Goal: Task Accomplishment & Management: Manage account settings

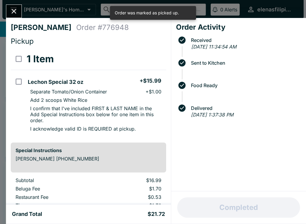
scroll to position [54, 0]
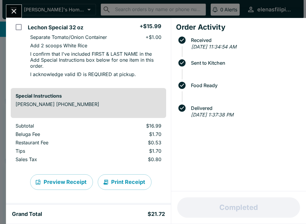
click at [13, 9] on icon "Close" at bounding box center [14, 11] width 8 height 8
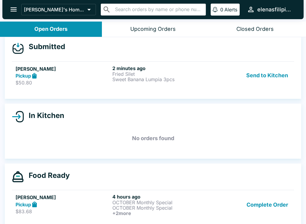
click at [33, 78] on icon at bounding box center [34, 75] width 7 height 7
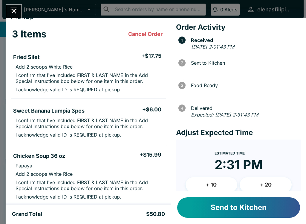
scroll to position [25, 0]
click at [233, 210] on button "Send to Kitchen" at bounding box center [238, 207] width 123 height 20
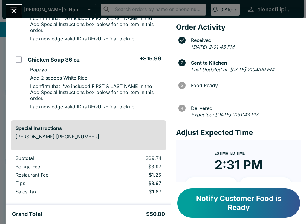
scroll to position [134, 0]
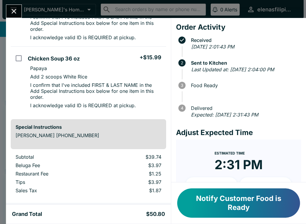
click at [11, 13] on icon "Close" at bounding box center [14, 11] width 8 height 8
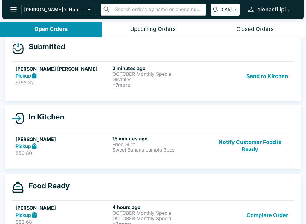
click at [67, 73] on div "Pickup" at bounding box center [63, 75] width 95 height 7
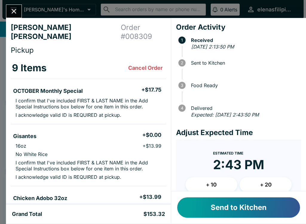
click at [205, 210] on button "Send to Kitchen" at bounding box center [238, 207] width 123 height 20
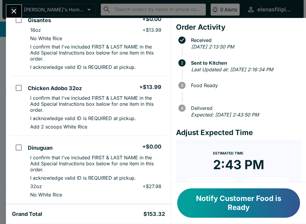
scroll to position [124, 0]
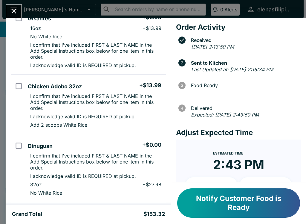
click at [34, 121] on ul "Chicken Adobo 32oz + $13.99 I confirm that I've included FIRST & LAST NAME in t…" at bounding box center [95, 104] width 141 height 54
checkbox input "true"
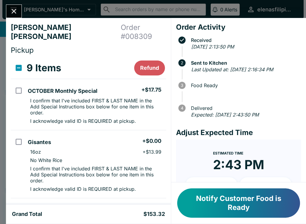
scroll to position [0, 0]
click at [18, 61] on input "select all" at bounding box center [18, 67] width 13 height 13
checkbox input "true"
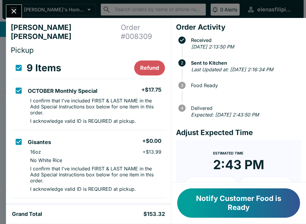
checkbox input "true"
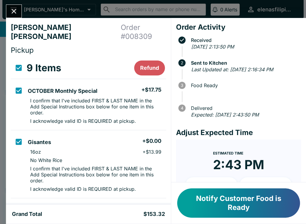
checkbox input "true"
click at [18, 61] on input "select all" at bounding box center [18, 67] width 13 height 13
checkbox input "false"
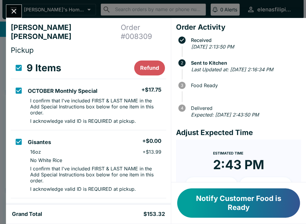
checkbox input "false"
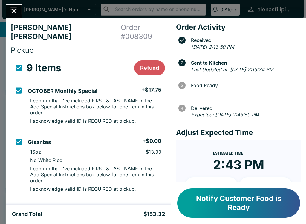
checkbox input "false"
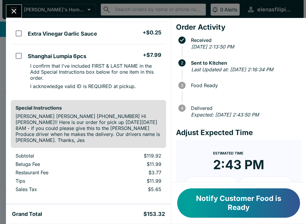
scroll to position [464, 0]
